Goal: Information Seeking & Learning: Learn about a topic

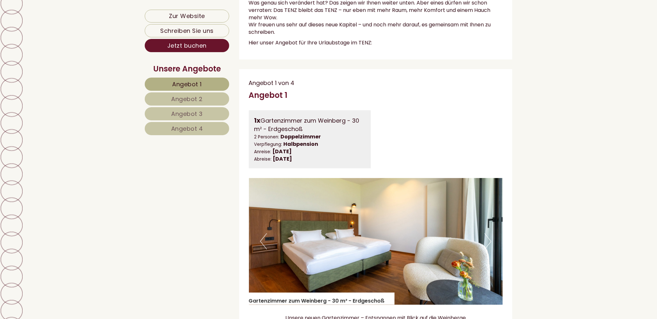
scroll to position [290, 0]
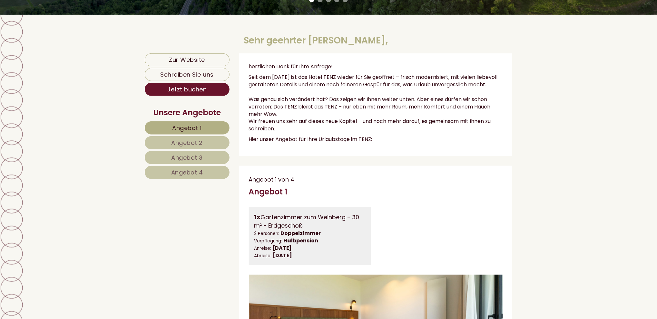
click at [194, 126] on span "Angebot 1" at bounding box center [187, 128] width 30 height 8
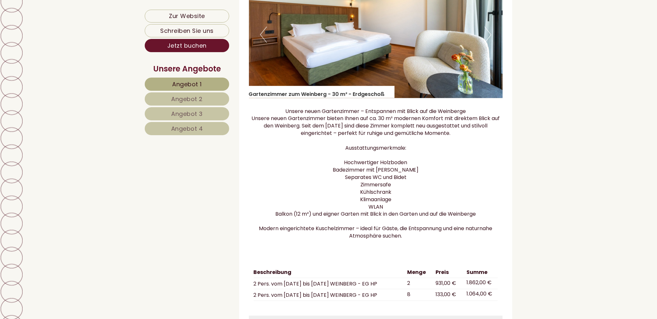
scroll to position [592, 0]
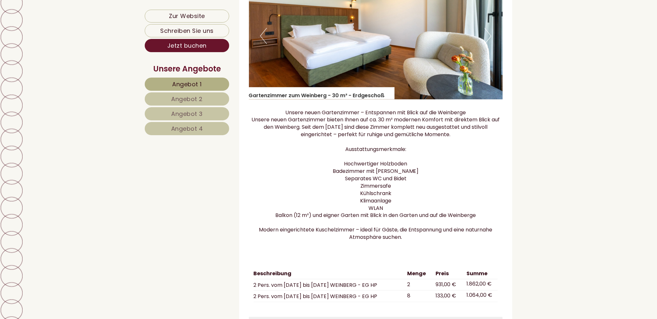
click at [190, 98] on span "Angebot 2" at bounding box center [187, 99] width 32 height 8
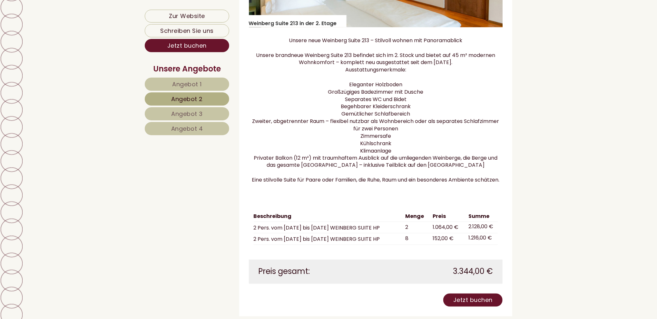
scroll to position [657, 0]
click at [184, 110] on span "Angebot 3" at bounding box center [187, 114] width 32 height 8
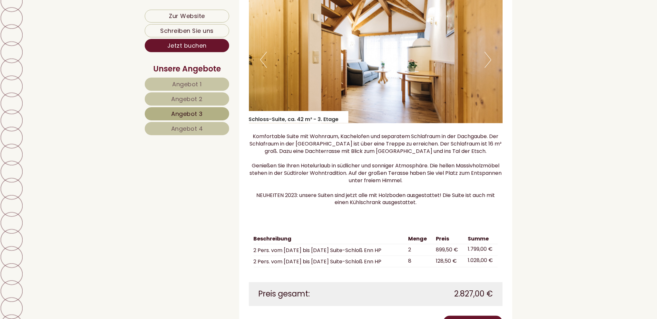
scroll to position [625, 0]
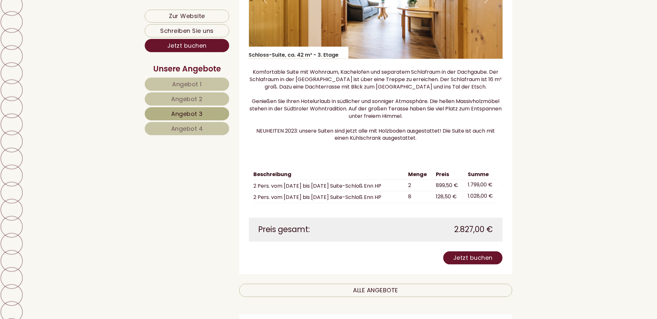
click at [192, 129] on span "Angebot 4" at bounding box center [187, 129] width 32 height 8
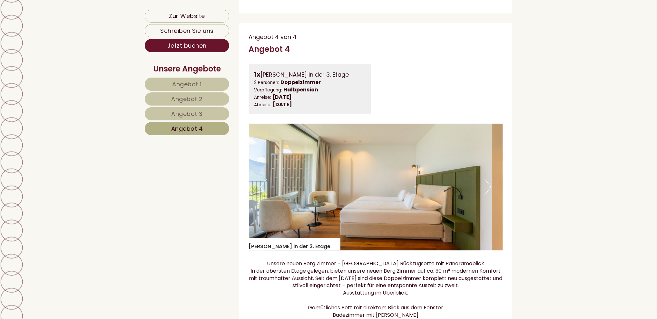
scroll to position [431, 0]
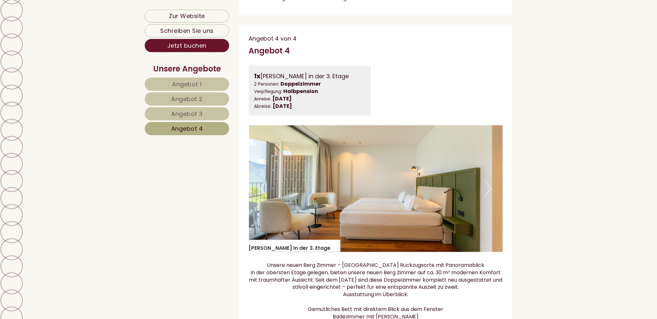
click at [184, 113] on span "Angebot 3" at bounding box center [187, 114] width 32 height 8
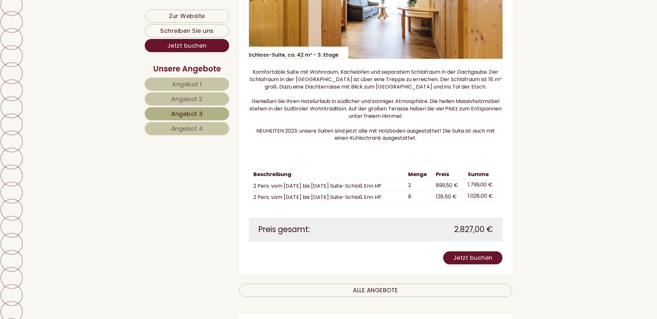
scroll to position [463, 0]
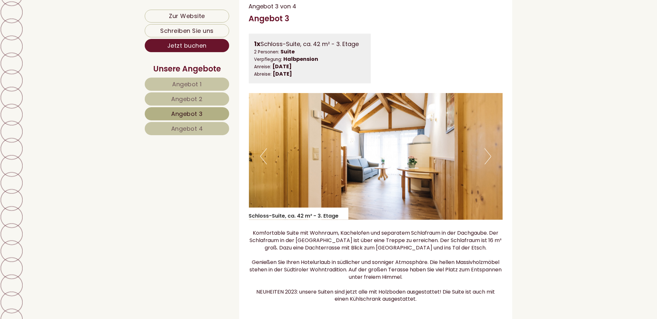
click at [195, 98] on span "Angebot 2" at bounding box center [187, 99] width 32 height 8
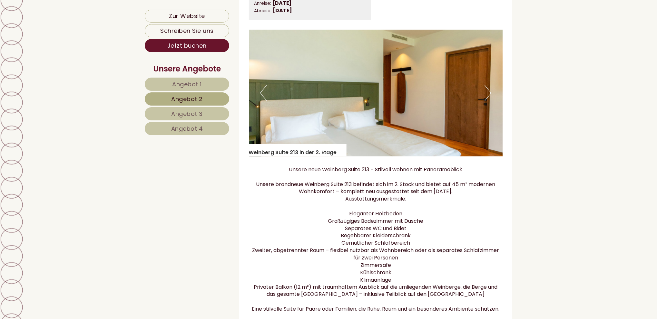
scroll to position [560, 0]
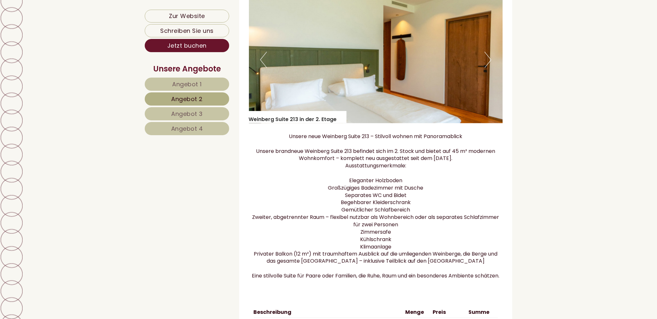
click at [489, 67] on button "Next" at bounding box center [487, 60] width 7 height 16
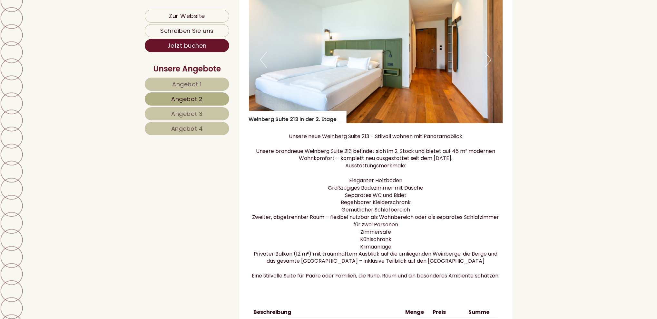
click at [489, 67] on button "Next" at bounding box center [487, 60] width 7 height 16
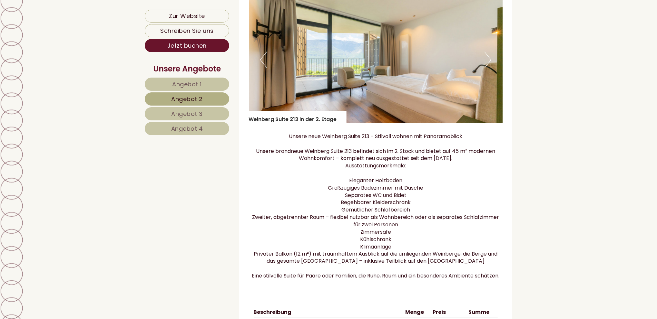
click at [489, 67] on button "Next" at bounding box center [487, 60] width 7 height 16
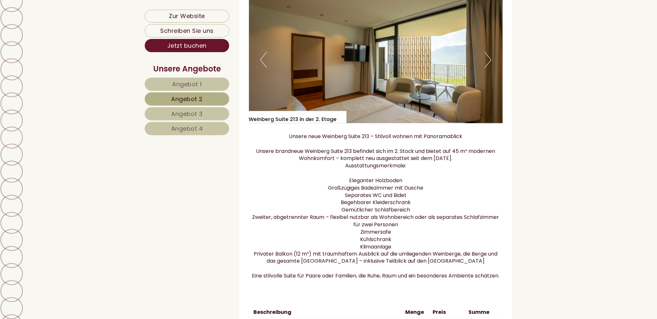
click at [489, 67] on button "Next" at bounding box center [487, 60] width 7 height 16
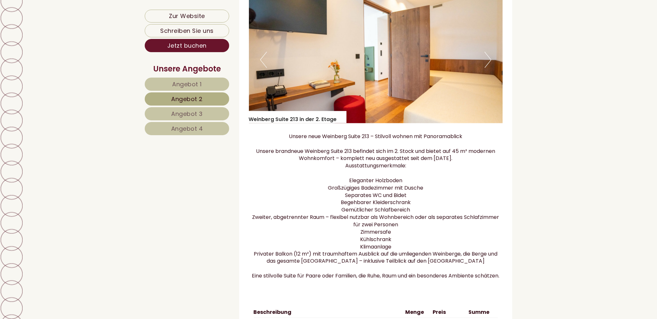
click at [489, 67] on button "Next" at bounding box center [487, 60] width 7 height 16
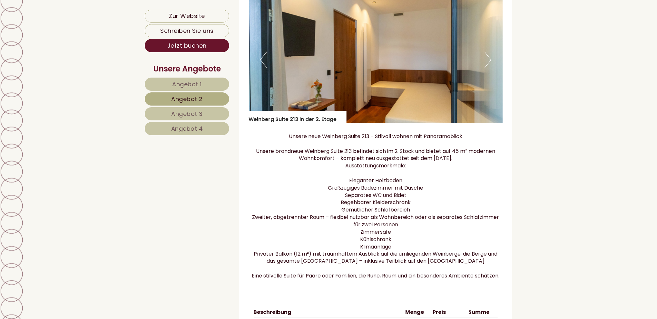
click at [489, 67] on button "Next" at bounding box center [487, 60] width 7 height 16
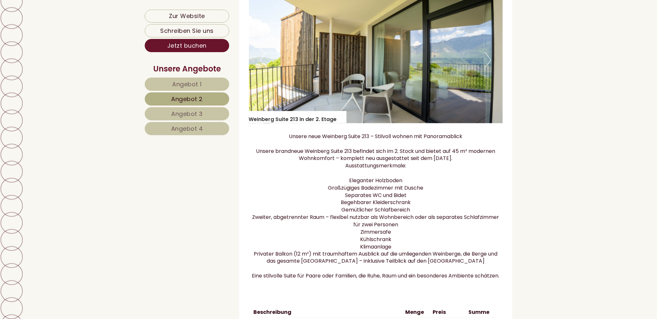
click at [489, 67] on button "Next" at bounding box center [487, 60] width 7 height 16
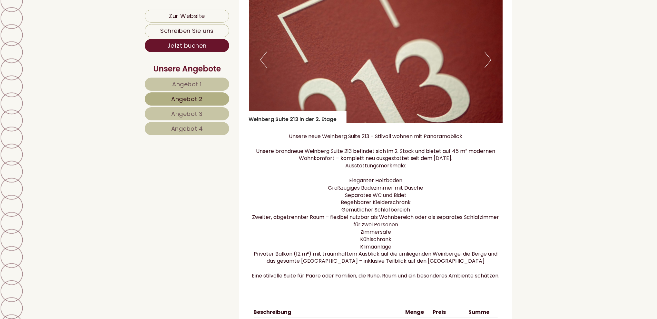
click at [489, 67] on button "Next" at bounding box center [487, 60] width 7 height 16
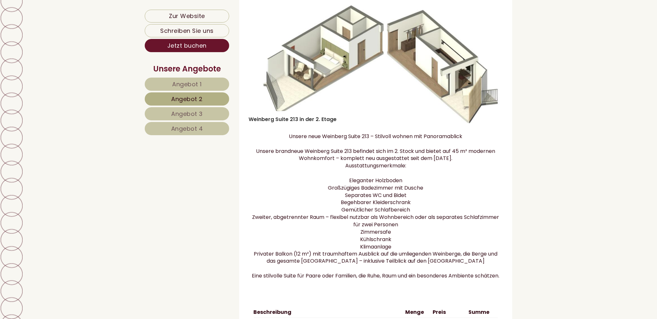
click at [489, 67] on button "Next" at bounding box center [487, 60] width 7 height 16
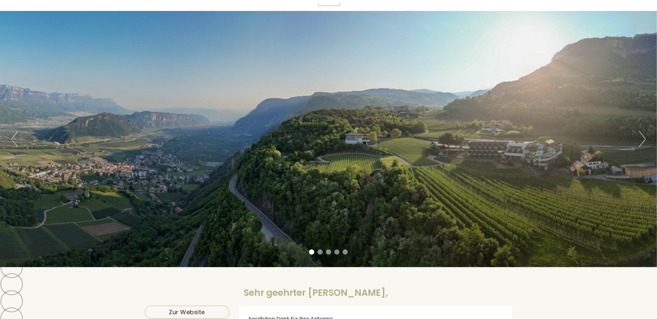
scroll to position [0, 0]
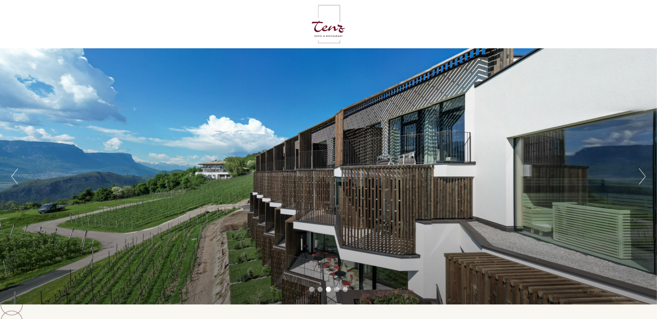
click at [645, 174] on button "Next" at bounding box center [642, 177] width 7 height 16
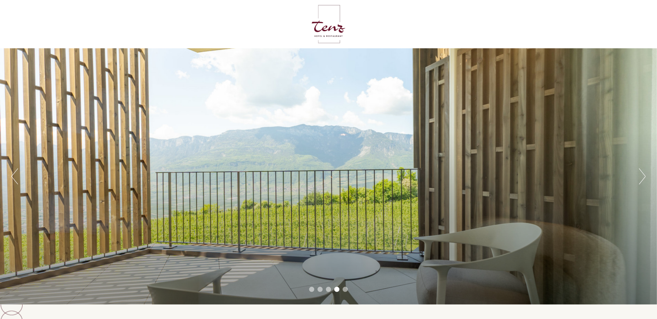
click at [14, 176] on button "Previous" at bounding box center [14, 177] width 7 height 16
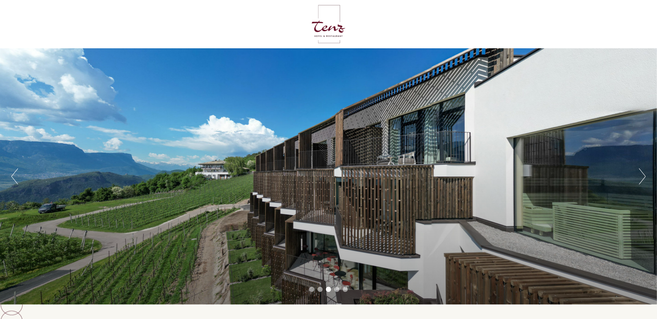
click at [643, 175] on button "Next" at bounding box center [642, 177] width 7 height 16
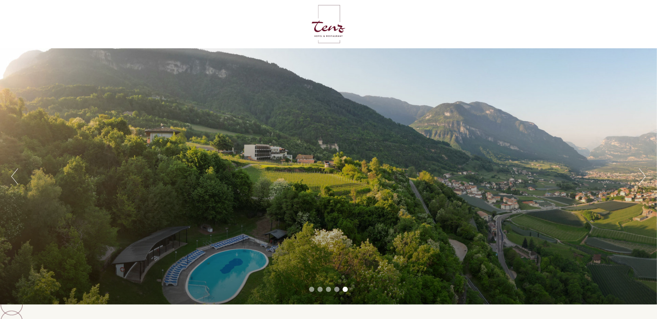
click at [645, 175] on button "Next" at bounding box center [642, 177] width 7 height 16
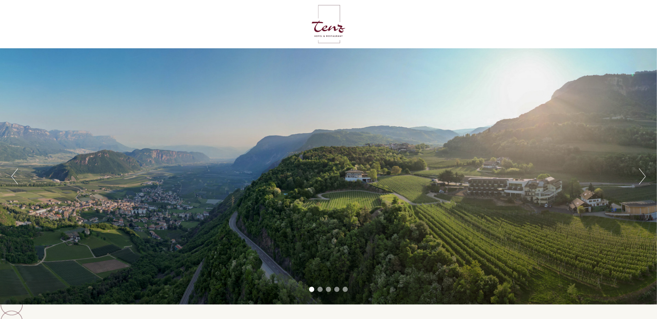
click at [645, 175] on button "Next" at bounding box center [642, 177] width 7 height 16
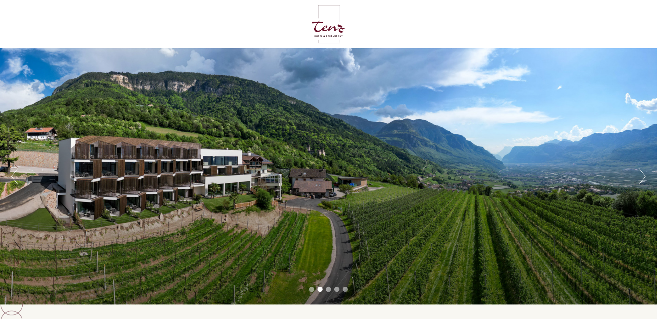
click at [645, 175] on button "Next" at bounding box center [642, 177] width 7 height 16
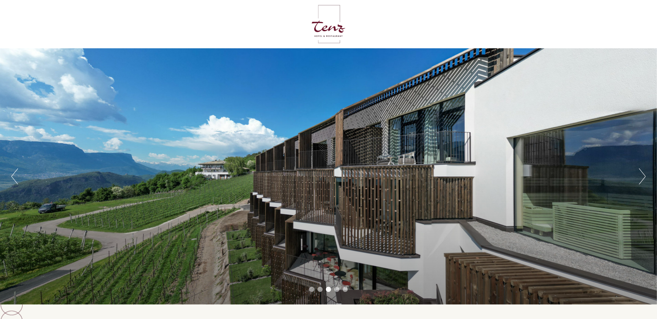
click at [645, 175] on button "Next" at bounding box center [642, 177] width 7 height 16
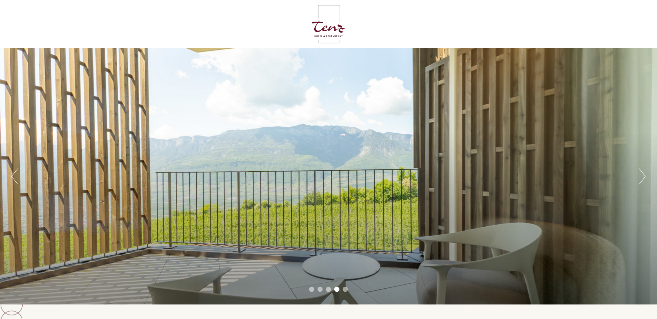
click at [645, 175] on button "Next" at bounding box center [642, 177] width 7 height 16
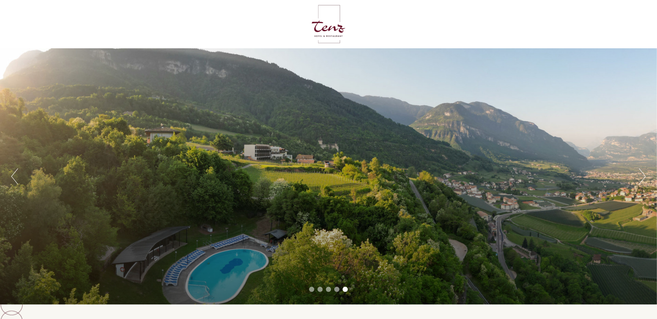
click at [645, 175] on button "Next" at bounding box center [642, 177] width 7 height 16
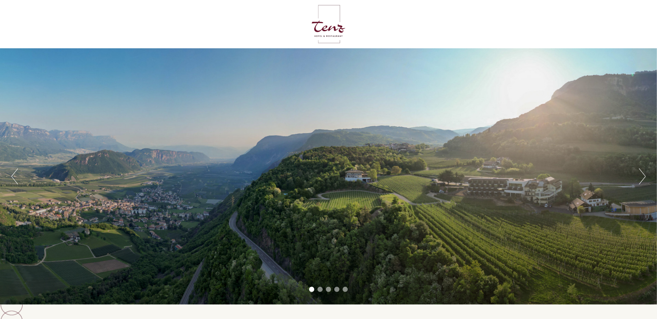
click at [645, 175] on button "Next" at bounding box center [642, 177] width 7 height 16
